Goal: Transaction & Acquisition: Download file/media

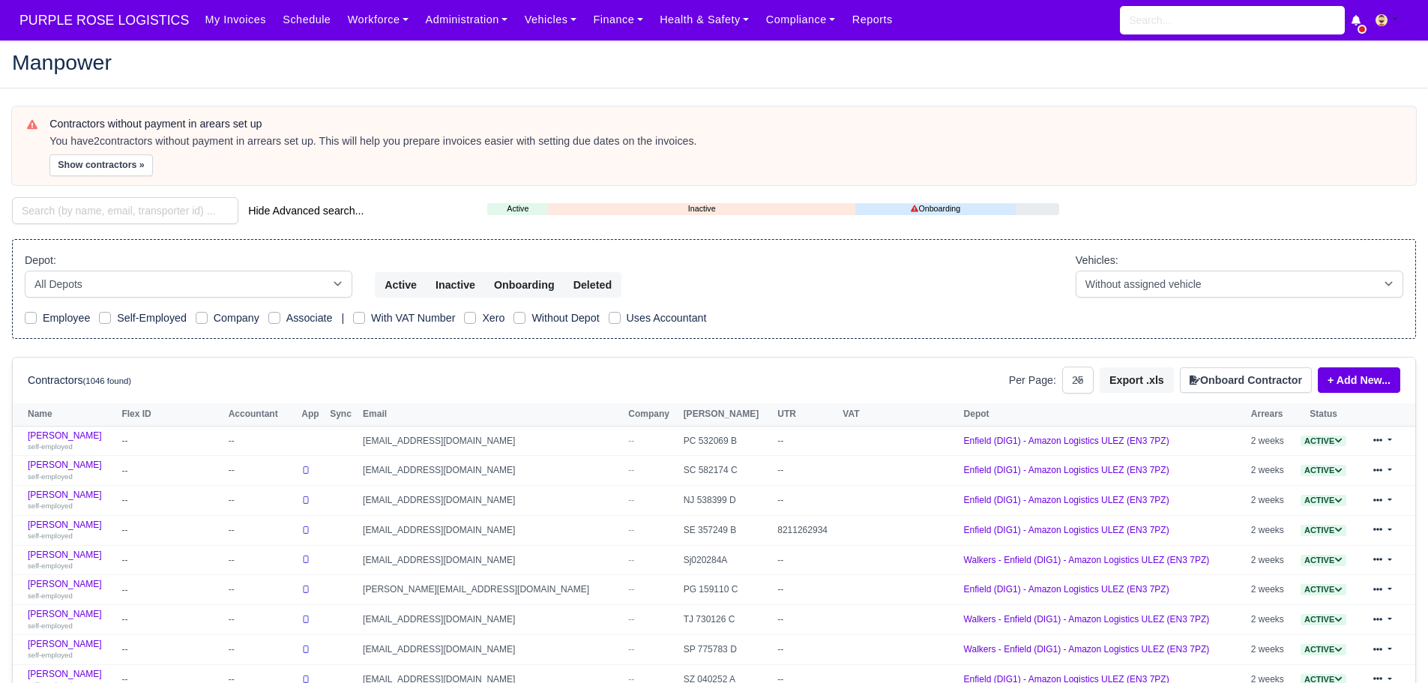
select select "25"
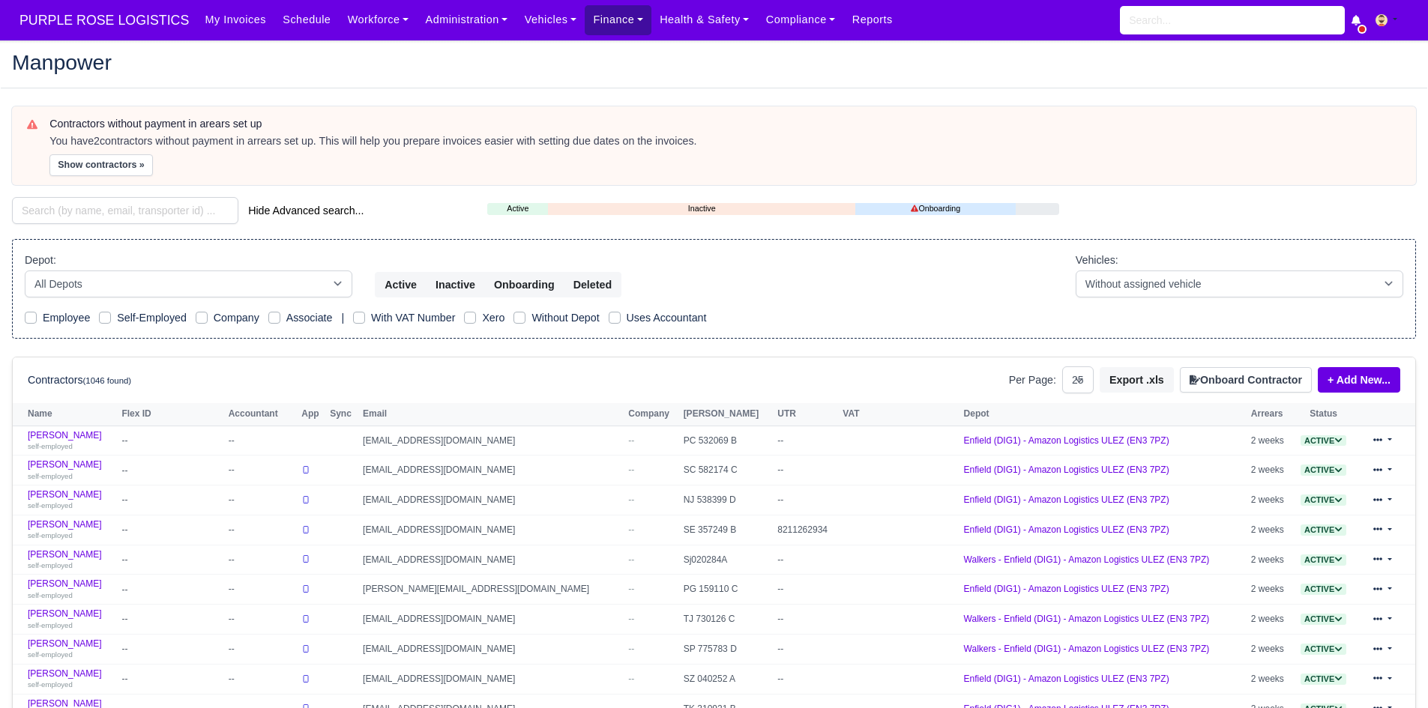
click at [585, 30] on link "Finance" at bounding box center [618, 19] width 67 height 29
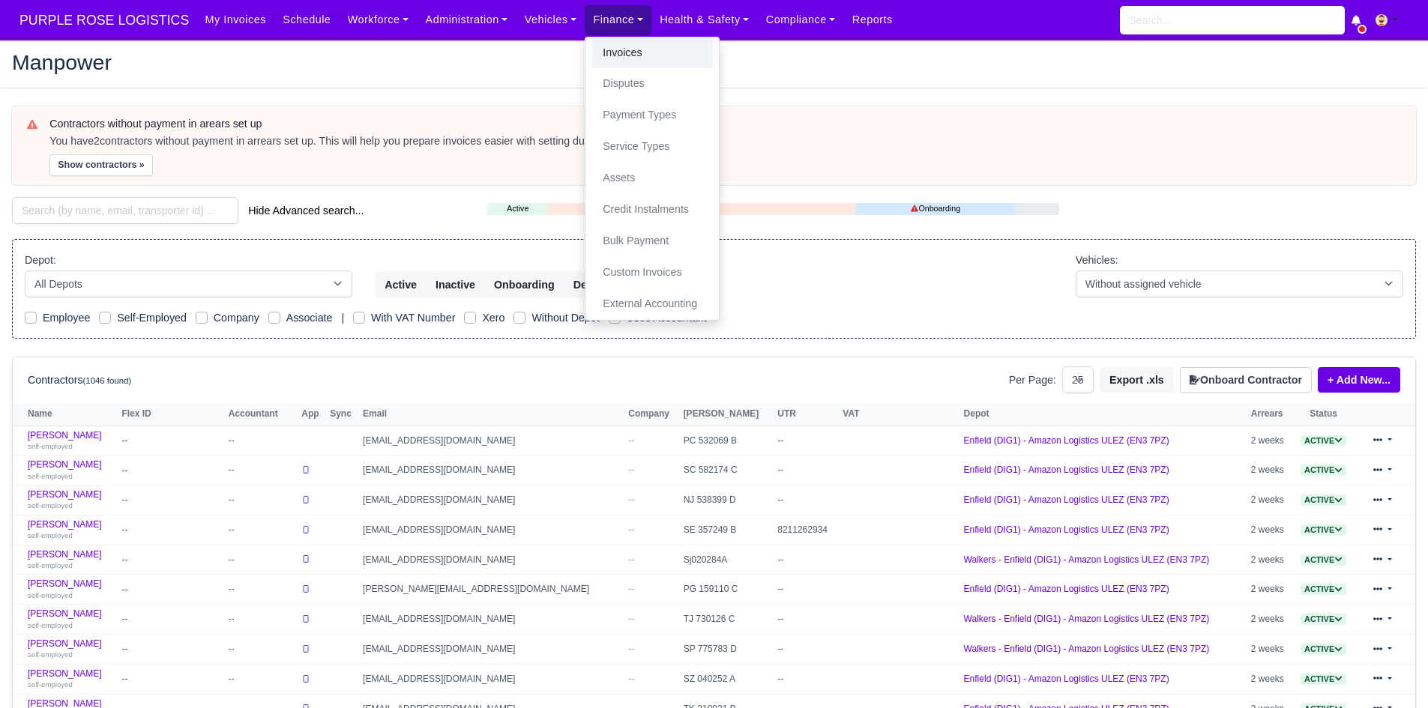
click at [591, 48] on link "Invoices" at bounding box center [651, 52] width 121 height 31
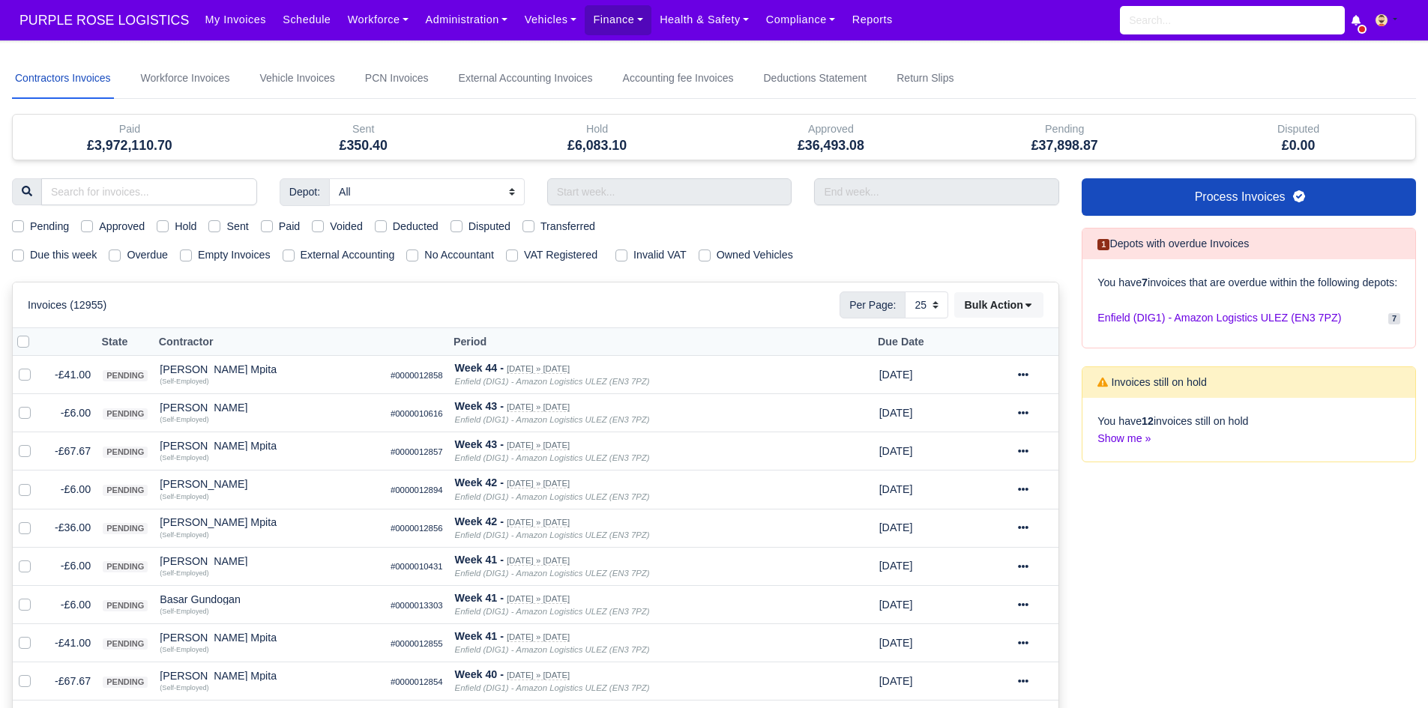
select select "25"
click at [123, 25] on span "PURPLE ROSE LOGISTICS" at bounding box center [104, 20] width 184 height 30
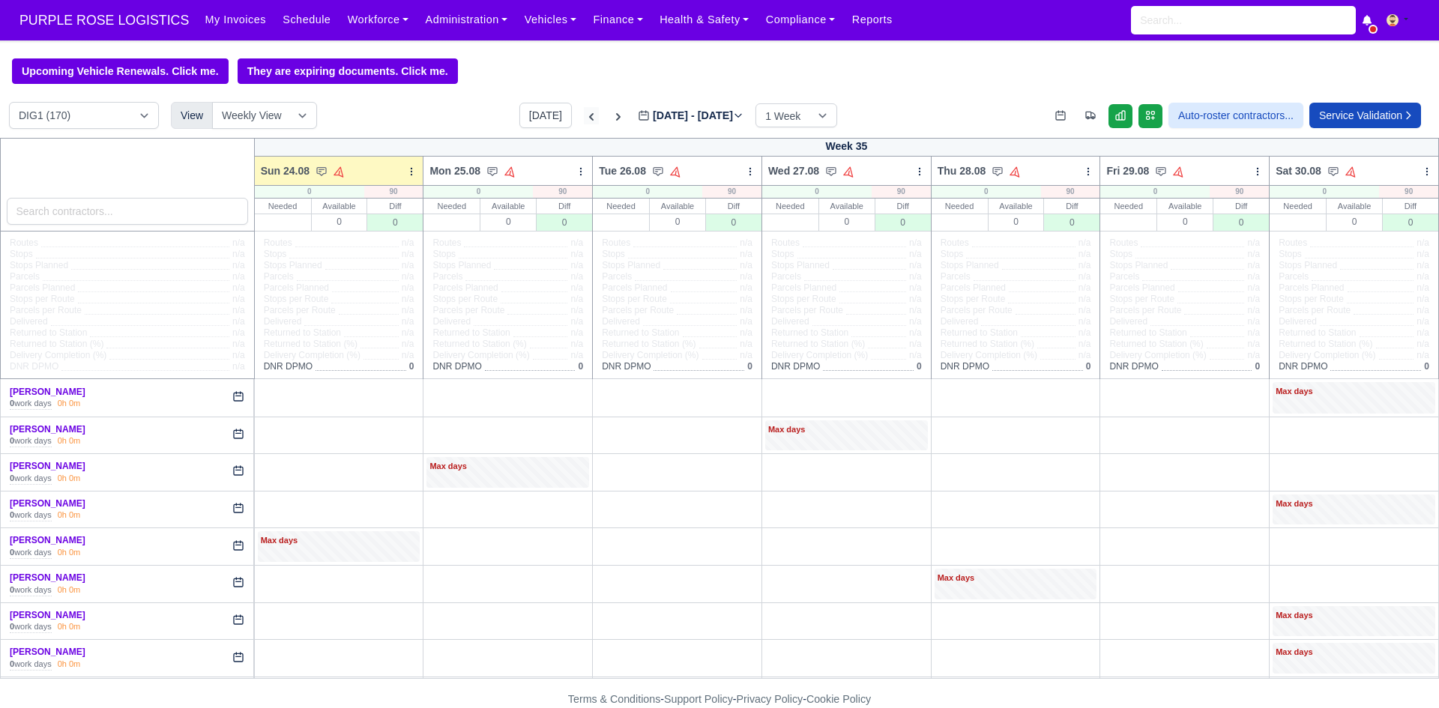
click at [584, 124] on icon at bounding box center [591, 116] width 15 height 15
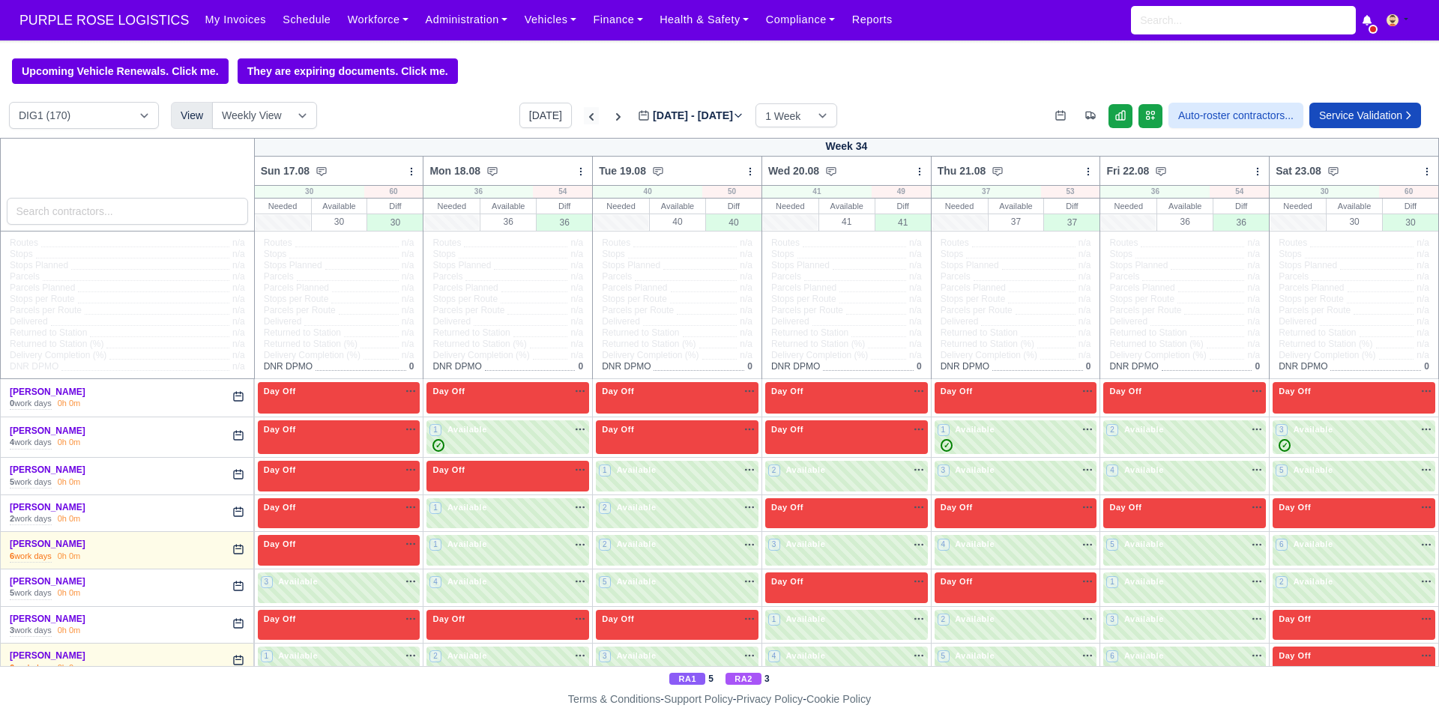
type input "[DATE]"
click at [616, 120] on icon at bounding box center [618, 116] width 4 height 7
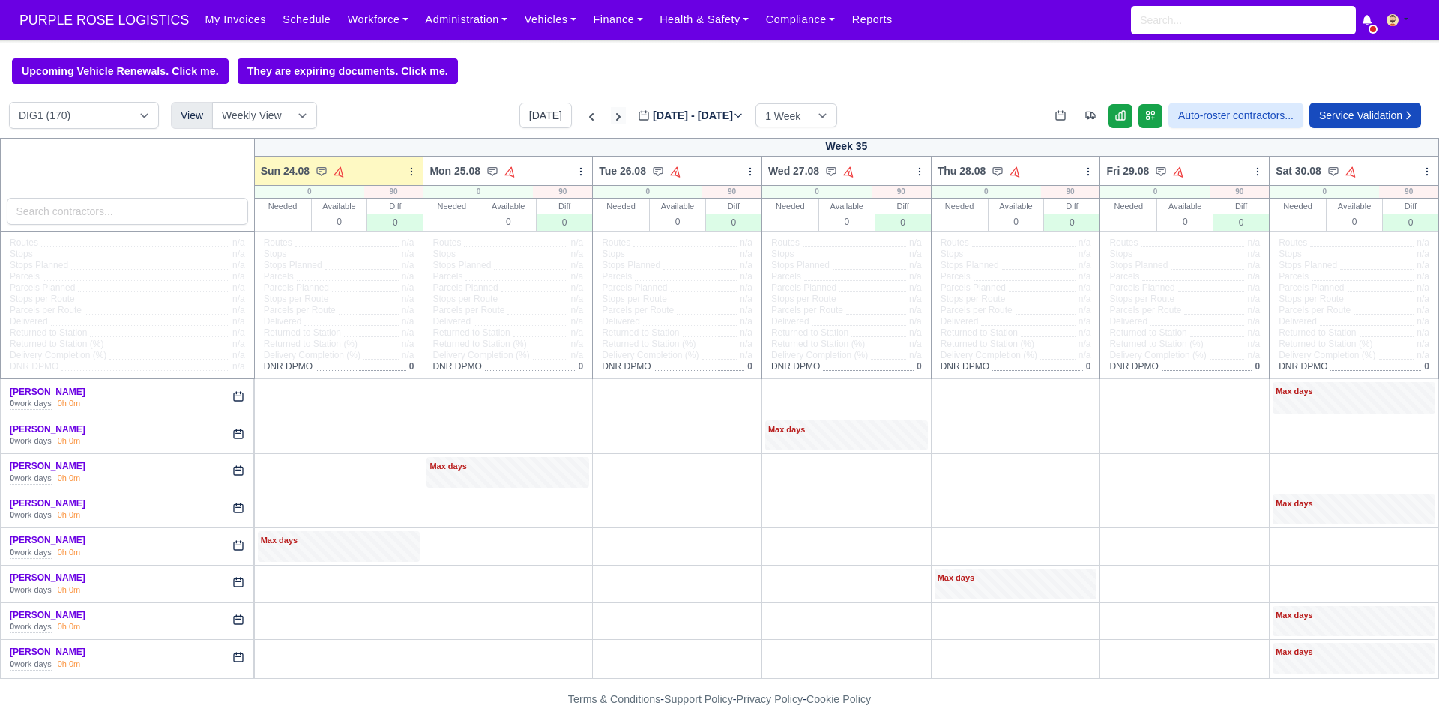
type input "2025-08-24"
click at [590, 21] on link "Finance" at bounding box center [618, 19] width 67 height 29
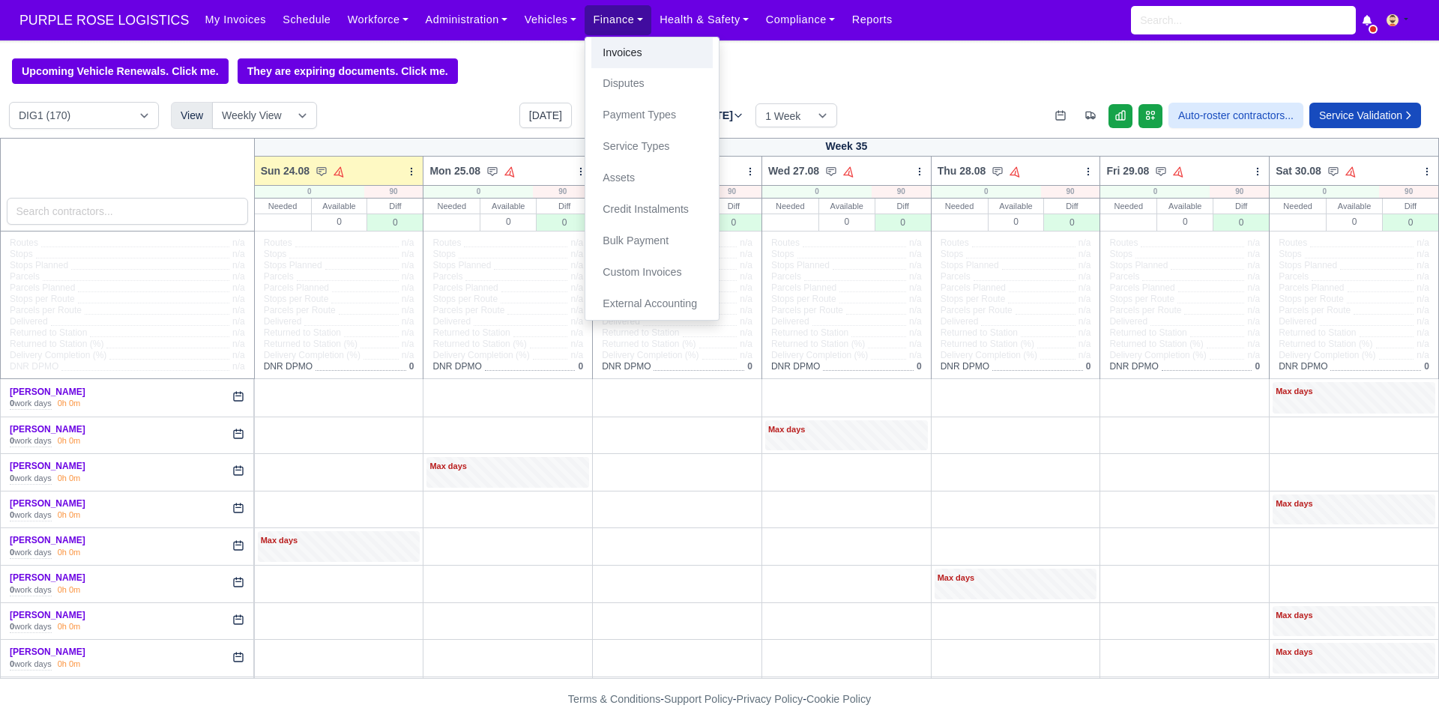
click at [602, 46] on link "Invoices" at bounding box center [651, 52] width 121 height 31
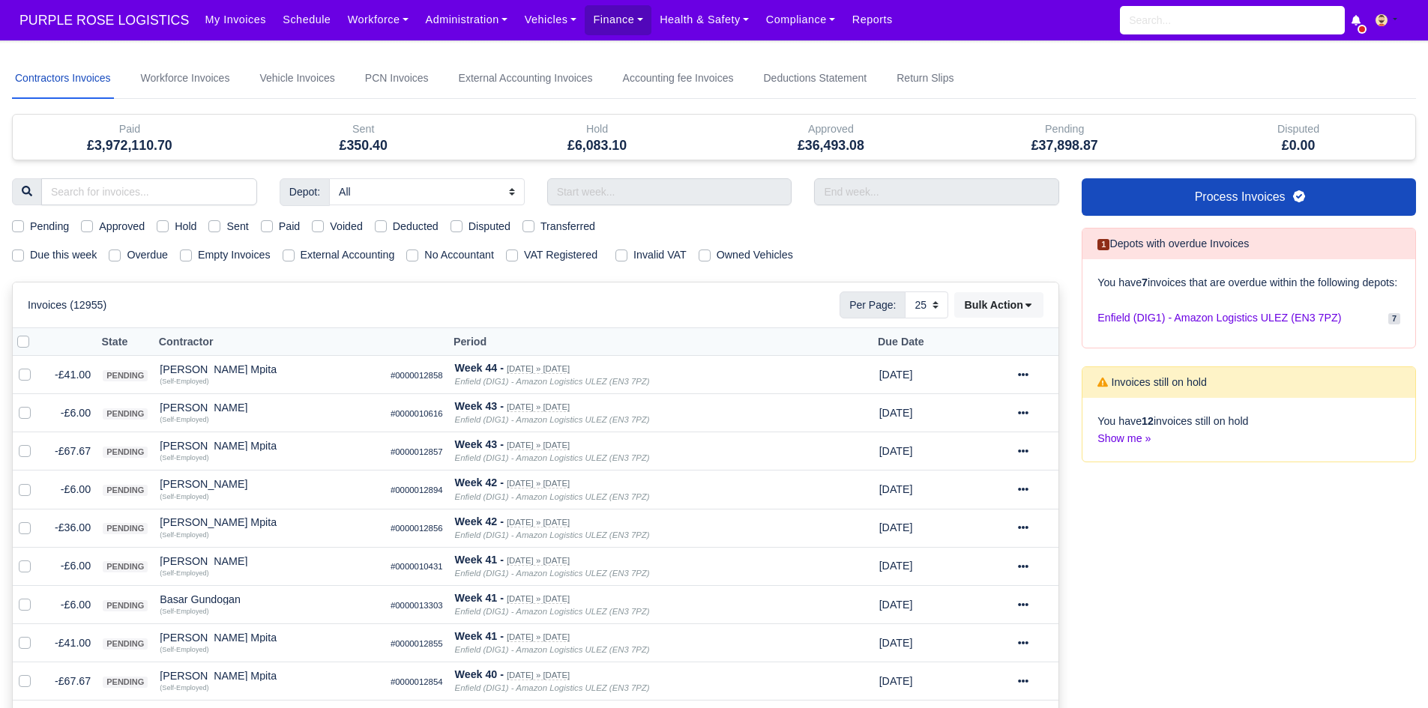
select select "25"
click at [642, 192] on input "text" at bounding box center [669, 191] width 245 height 27
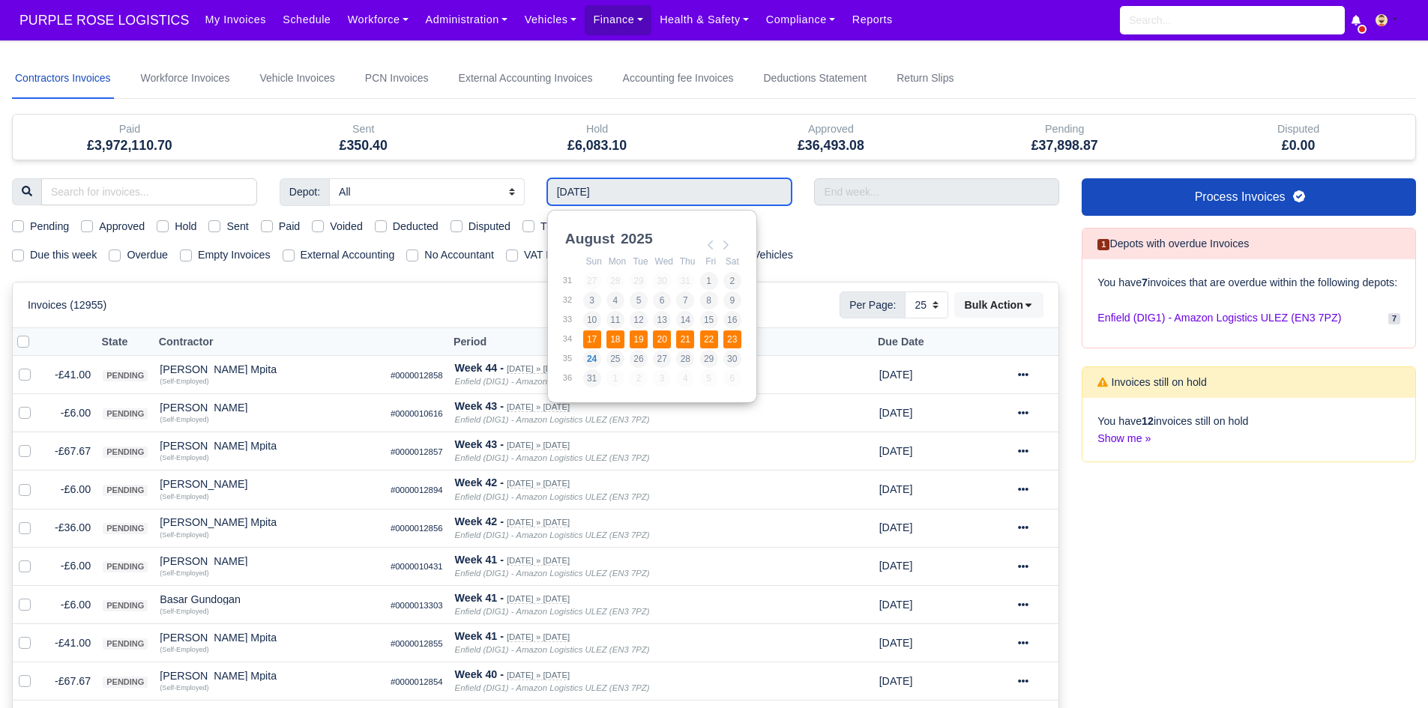
type input "[DATE] - [DATE]"
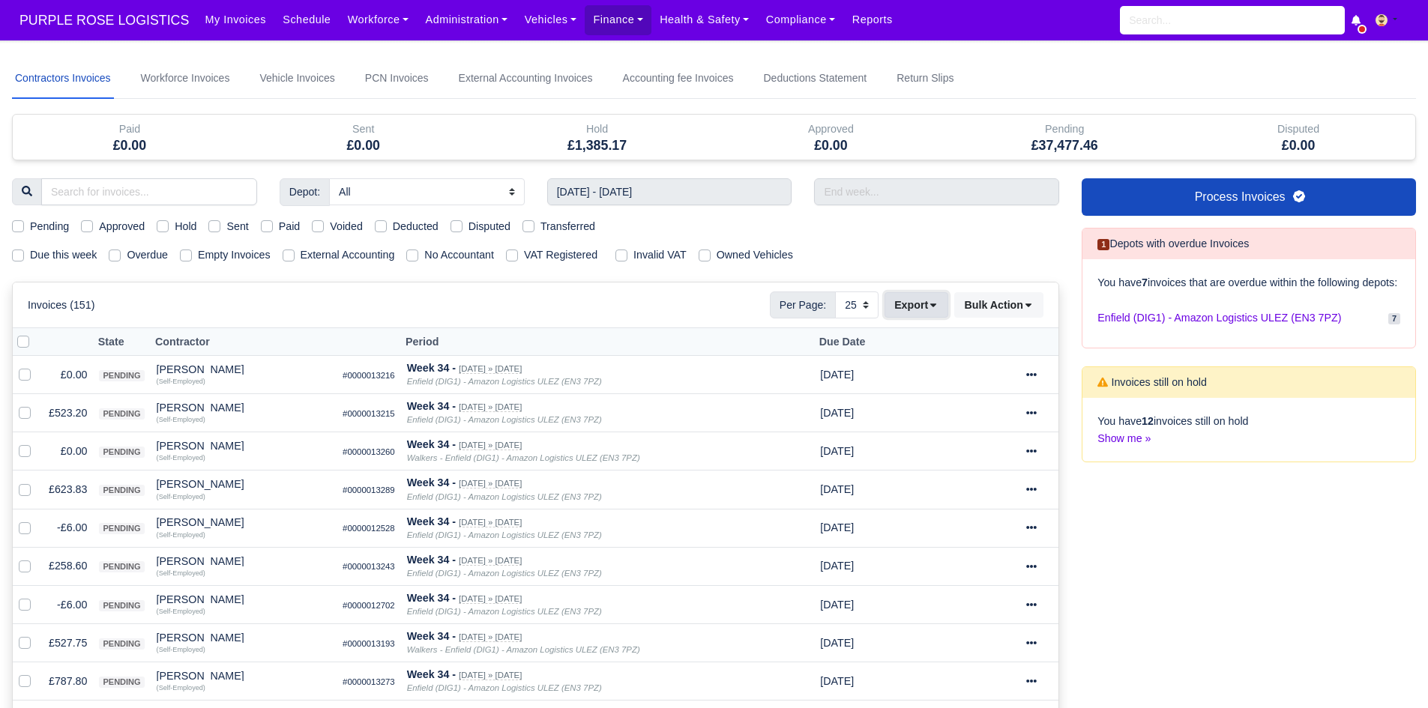
click at [906, 310] on button "Export" at bounding box center [916, 304] width 64 height 25
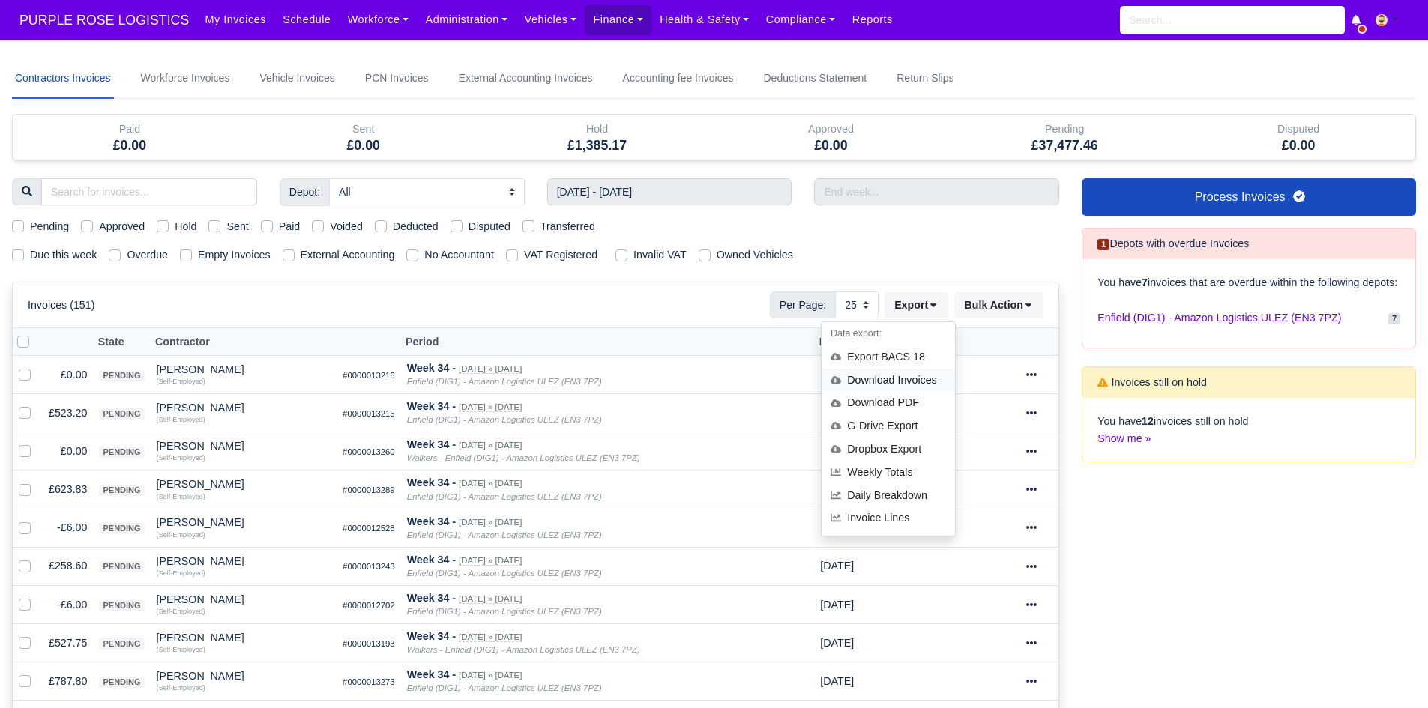
click at [894, 373] on div "Download Invoices" at bounding box center [887, 380] width 133 height 23
